Goal: Use online tool/utility: Utilize a website feature to perform a specific function

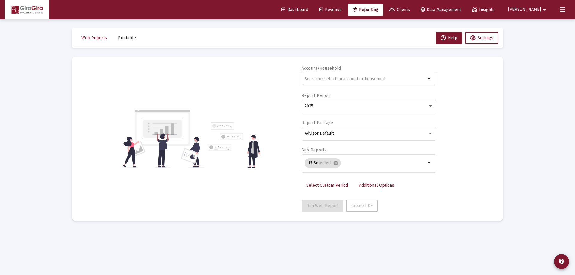
click at [313, 78] on input "text" at bounding box center [365, 79] width 121 height 5
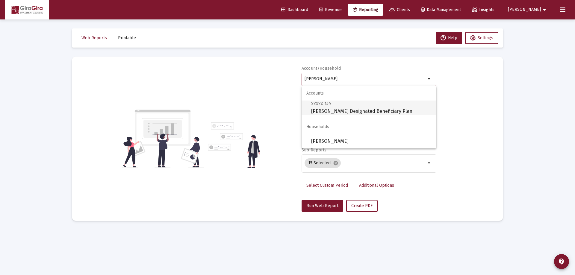
click at [324, 107] on span "XXXXX 749 [PERSON_NAME] Designated Beneficiary Plan" at bounding box center [371, 107] width 120 height 15
type input "[PERSON_NAME] Designated Beneficiary Plan"
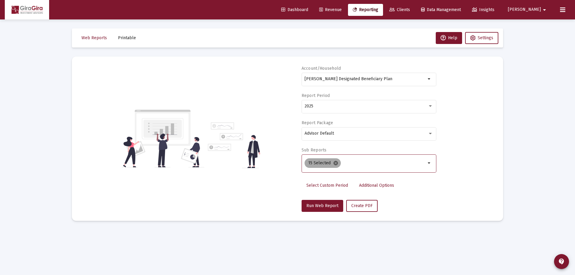
click at [334, 162] on mat-icon "cancel" at bounding box center [335, 163] width 5 height 5
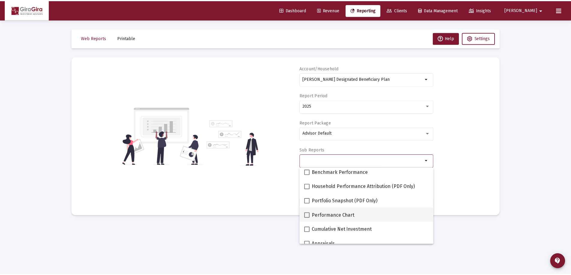
scroll to position [60, 0]
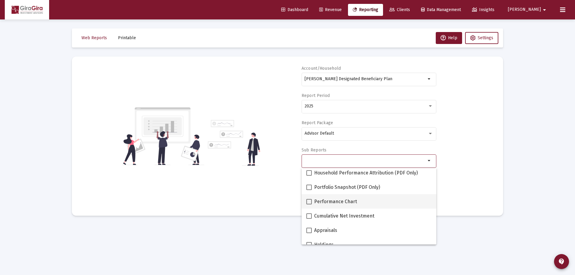
click at [312, 202] on label "Performance Chart" at bounding box center [332, 201] width 51 height 7
click at [309, 205] on input "Performance Chart" at bounding box center [309, 205] width 0 height 0
checkbox input "true"
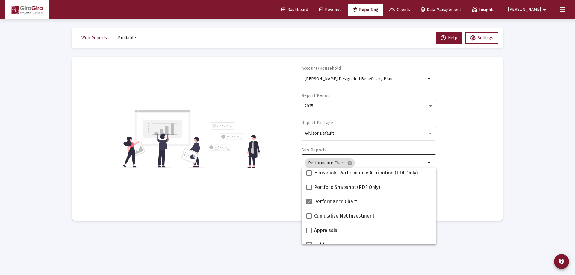
click at [467, 171] on div "Account/[PERSON_NAME] Designated Beneficiary Plan arrow_drop_down Report Period…" at bounding box center [288, 139] width 414 height 147
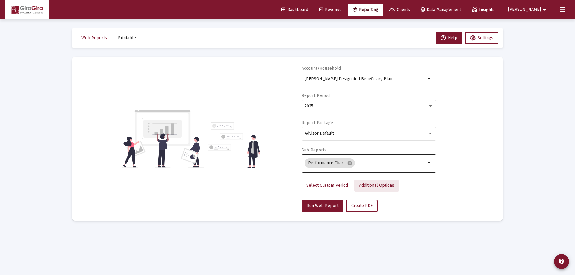
click at [363, 183] on span "Additional Options" at bounding box center [376, 185] width 35 height 5
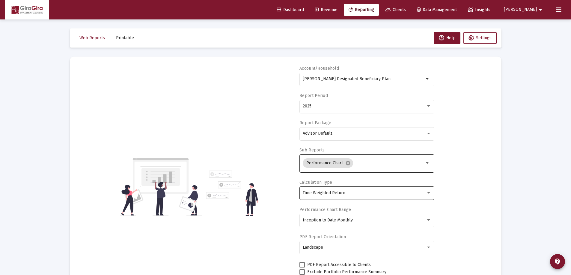
click at [352, 192] on div "Time Weighted Return" at bounding box center [364, 193] width 123 height 5
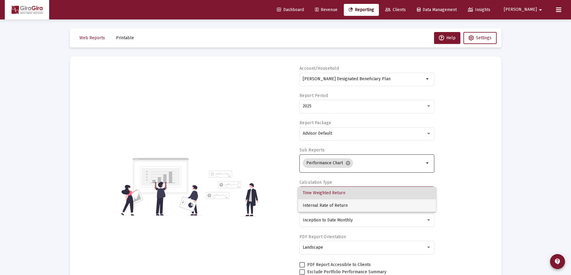
click at [352, 206] on span "Internal Rate of Return" at bounding box center [367, 206] width 129 height 13
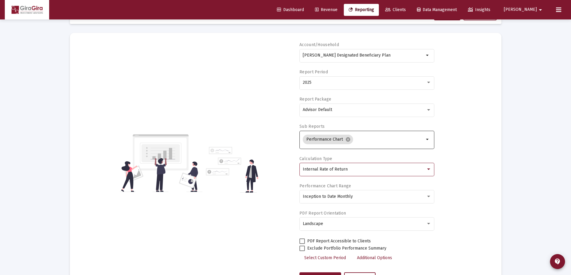
scroll to position [30, 0]
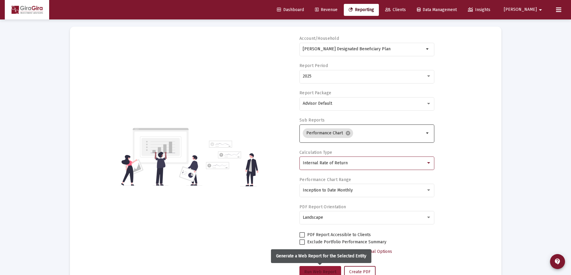
click at [330, 272] on span "Run Web Report" at bounding box center [320, 272] width 32 height 5
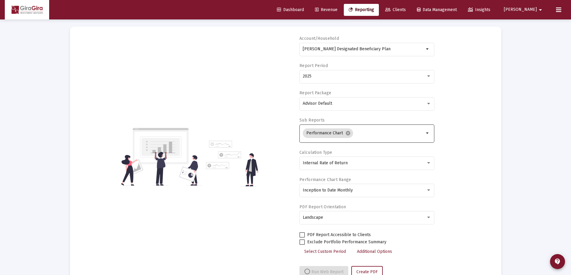
select select "View all"
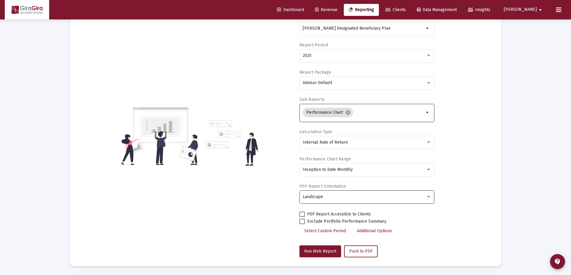
scroll to position [0, 0]
